Goal: Information Seeking & Learning: Learn about a topic

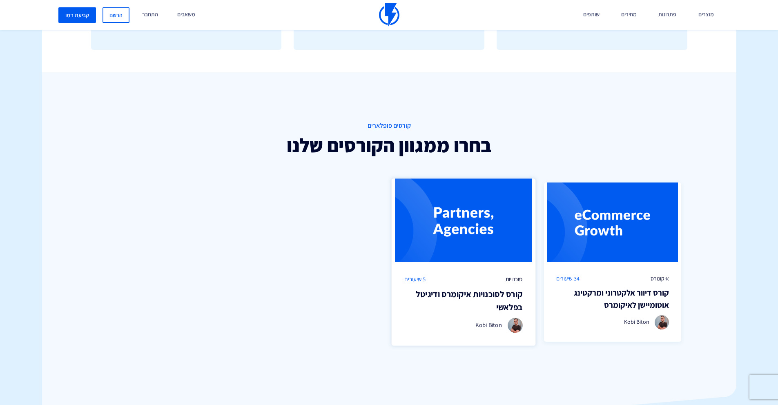
scroll to position [493, 0]
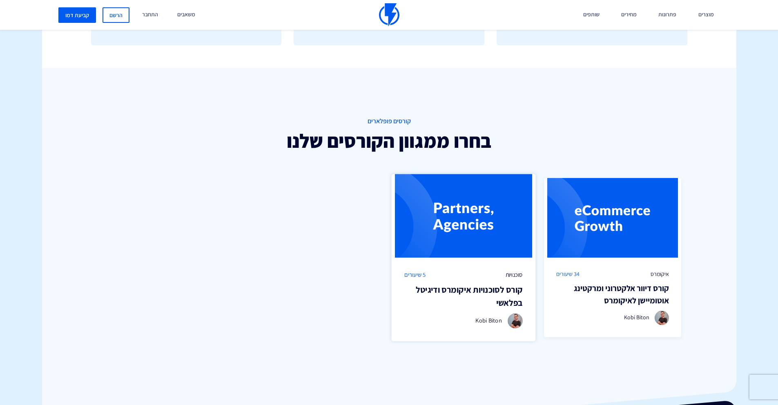
click at [489, 263] on div "סוכנויות 5 שיעורים קורס לסוכנויות איקומרס ודיגיטל בפלאשי Kobi Biton" at bounding box center [464, 300] width 144 height 84
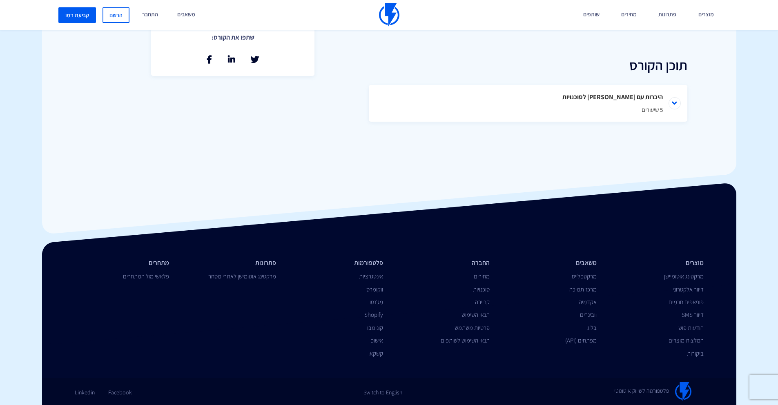
click at [677, 100] on li "היכרות עם פלאשי לסוכנויות 5 שיעורים" at bounding box center [528, 103] width 319 height 37
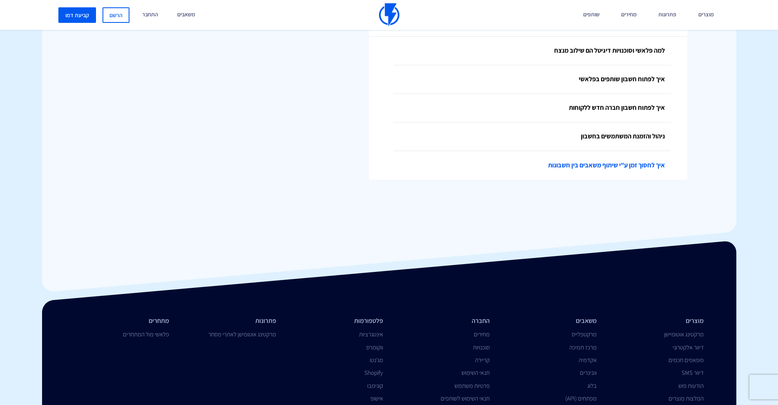
scroll to position [423, 0]
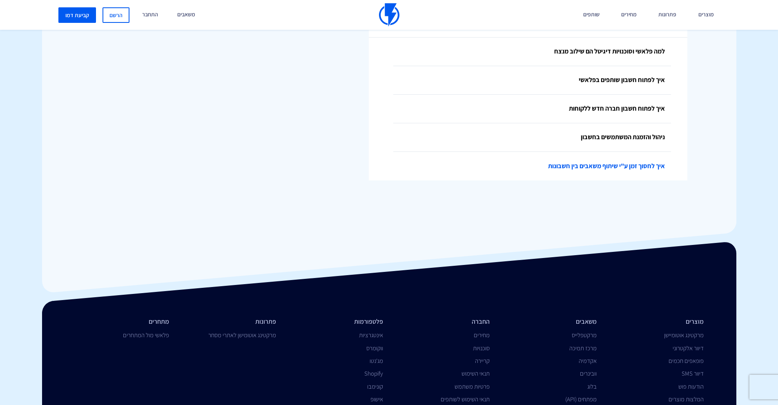
click at [628, 166] on link "איך לחסוך זמן ע"י שיתוף משאבים בין חשבונות" at bounding box center [532, 166] width 278 height 29
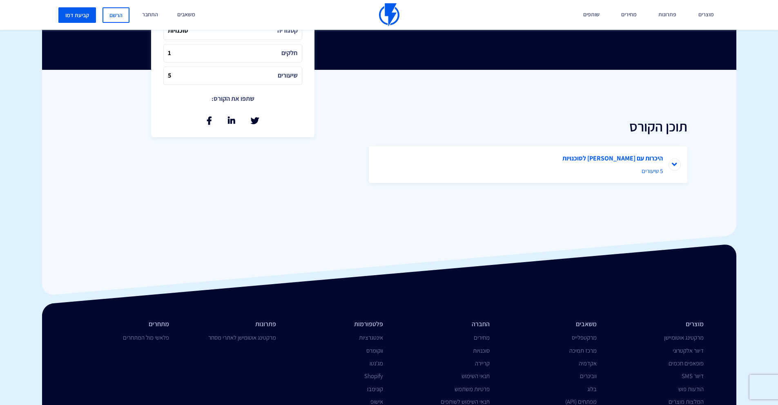
click at [672, 173] on li "היכרות עם פלאשי לסוכנויות 5 שיעורים" at bounding box center [528, 164] width 319 height 37
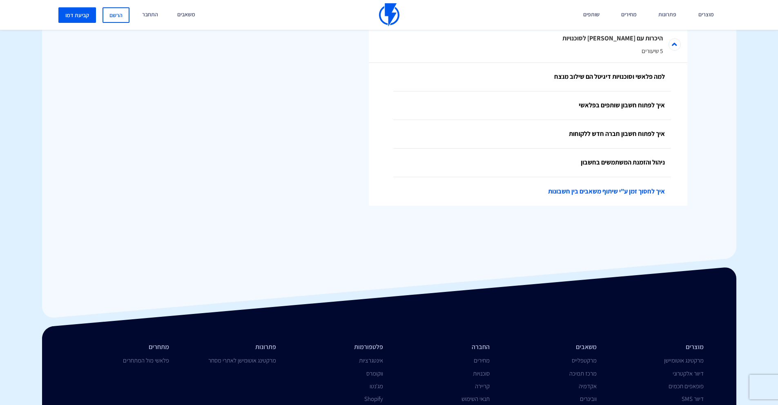
scroll to position [393, 0]
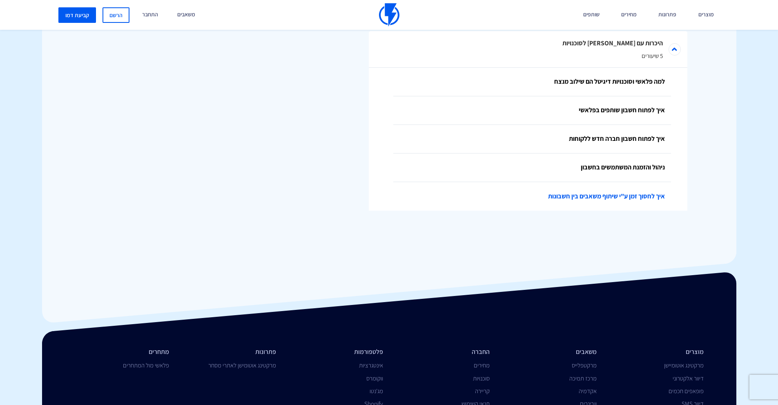
click at [643, 189] on link "איך לחסוך זמן ע"י שיתוף משאבים בין חשבונות" at bounding box center [532, 196] width 278 height 29
